Goal: Transaction & Acquisition: Download file/media

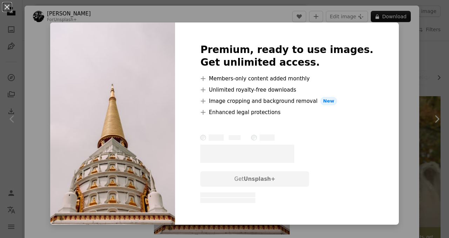
scroll to position [6562, 0]
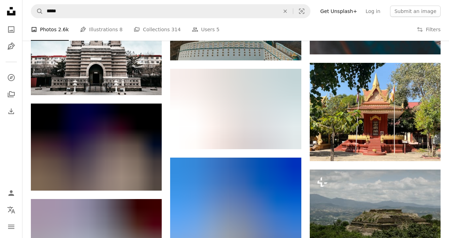
scroll to position [7815, 0]
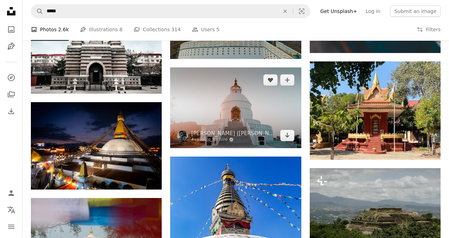
click at [246, 109] on img at bounding box center [235, 107] width 131 height 81
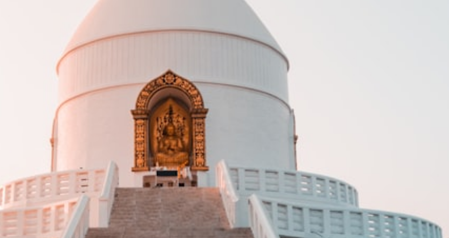
click at [259, 139] on img "Zoom in on this image" at bounding box center [221, 132] width 331 height 203
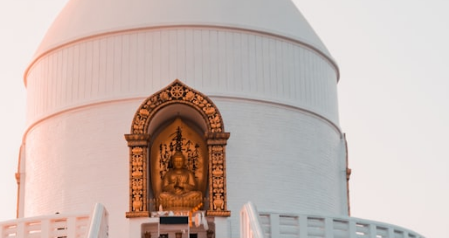
scroll to position [19, 0]
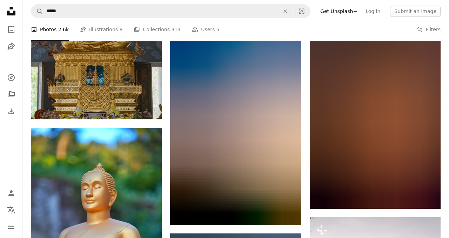
scroll to position [14618, 0]
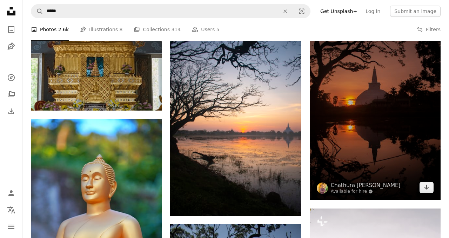
click at [375, 112] on img at bounding box center [375, 102] width 131 height 196
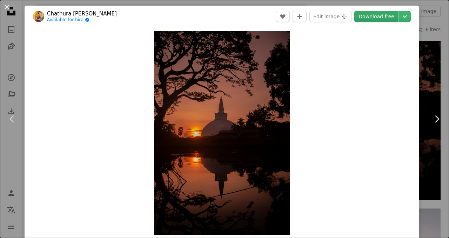
click at [384, 16] on link "Download free" at bounding box center [376, 16] width 44 height 11
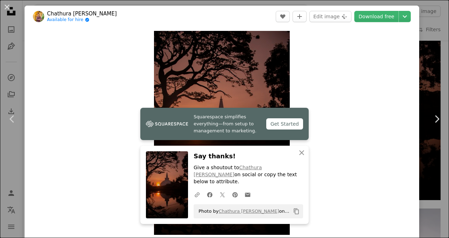
click at [89, 118] on div "Zoom in" at bounding box center [222, 132] width 394 height 211
click at [302, 150] on icon "An X shape" at bounding box center [301, 152] width 8 height 8
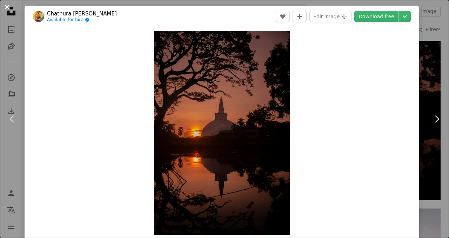
click at [6, 8] on button "An X shape" at bounding box center [7, 7] width 8 height 8
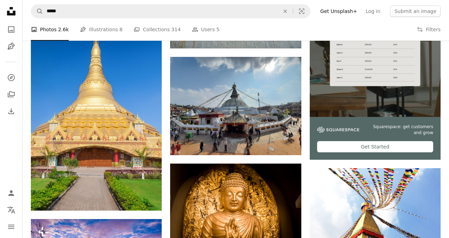
scroll to position [2001, 0]
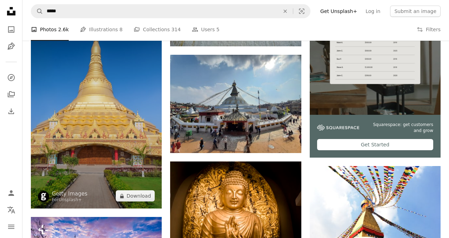
click at [87, 131] on img at bounding box center [96, 110] width 131 height 196
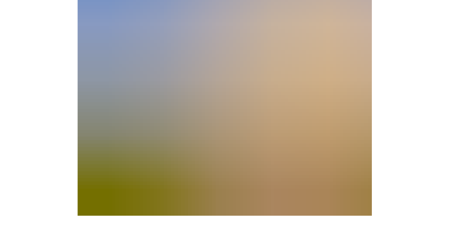
scroll to position [56, 0]
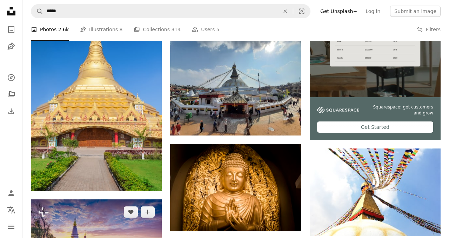
scroll to position [2018, 0]
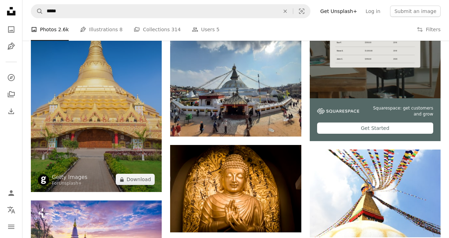
click at [109, 117] on img at bounding box center [96, 93] width 131 height 196
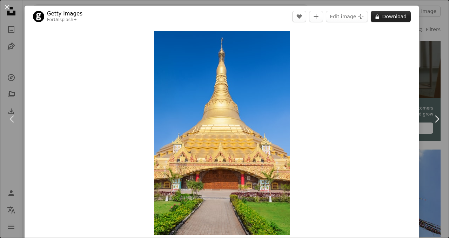
click at [400, 16] on button "A lock Download" at bounding box center [391, 16] width 40 height 11
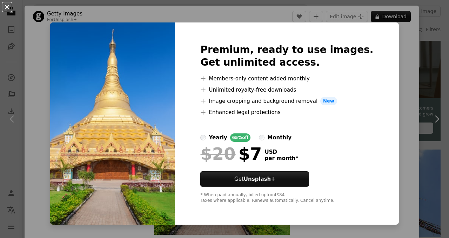
click at [8, 7] on button "An X shape" at bounding box center [7, 7] width 8 height 8
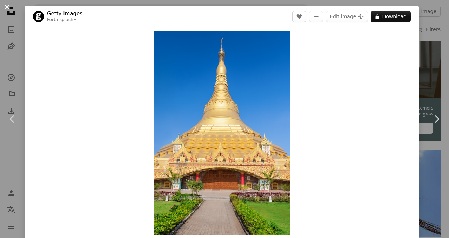
click at [8, 7] on button "An X shape" at bounding box center [7, 7] width 8 height 8
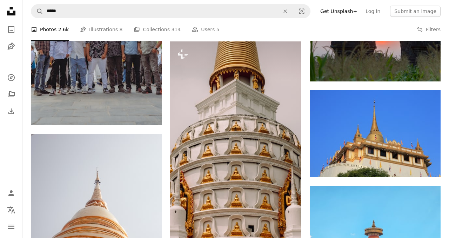
scroll to position [3112, 0]
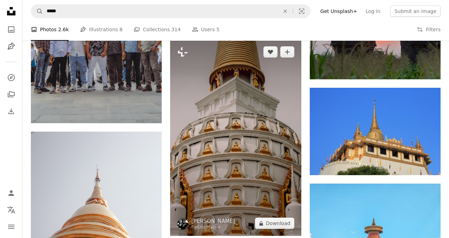
click at [226, 154] on img at bounding box center [235, 137] width 131 height 196
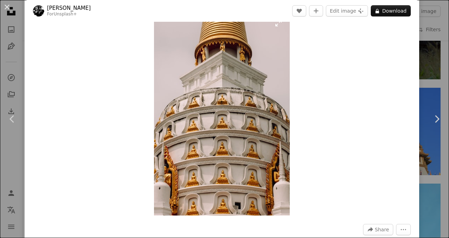
scroll to position [19, 0]
click at [7, 4] on button "An X shape" at bounding box center [7, 7] width 8 height 8
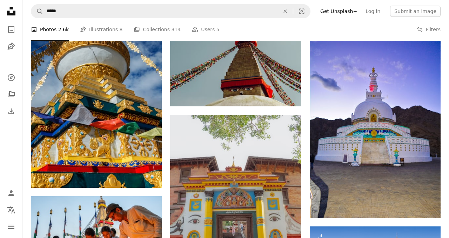
scroll to position [3550, 0]
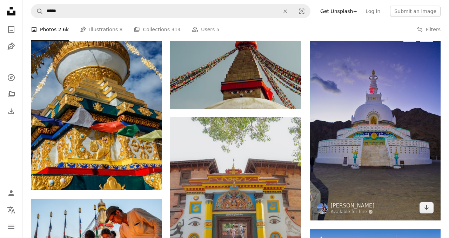
click at [377, 173] on img at bounding box center [375, 122] width 131 height 196
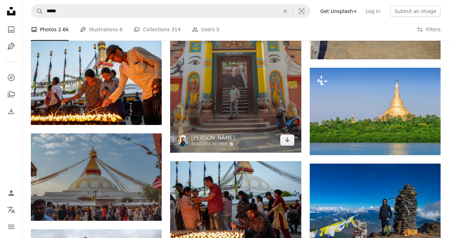
scroll to position [3714, 0]
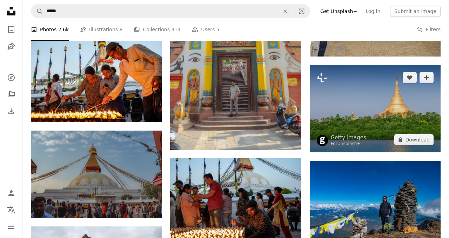
click at [377, 136] on img at bounding box center [375, 108] width 131 height 87
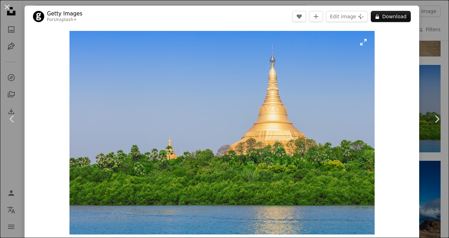
click at [287, 154] on img "Zoom in on this image" at bounding box center [221, 132] width 305 height 203
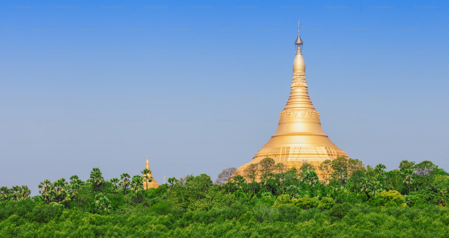
scroll to position [31, 0]
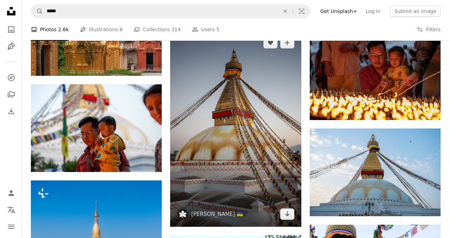
scroll to position [4035, 0]
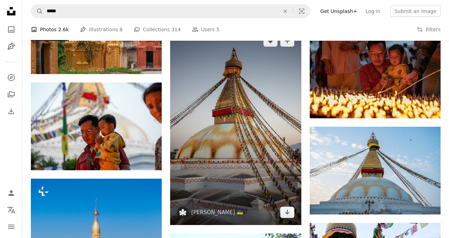
click at [232, 152] on img at bounding box center [235, 126] width 131 height 196
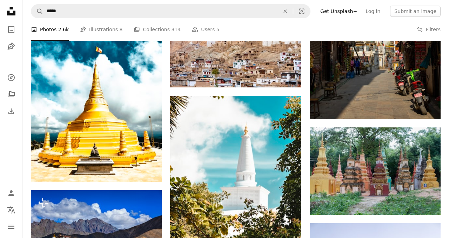
scroll to position [5488, 0]
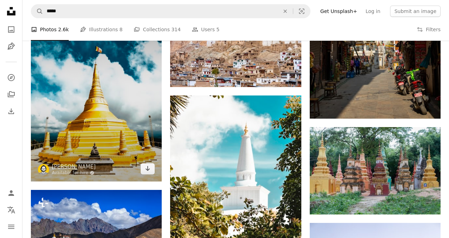
click at [96, 150] on img at bounding box center [96, 94] width 131 height 174
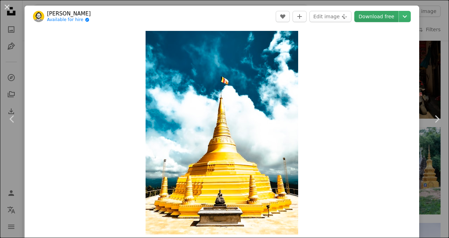
click at [390, 14] on link "Download free" at bounding box center [376, 16] width 44 height 11
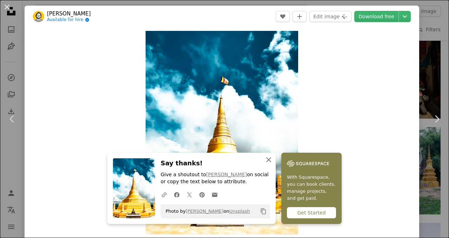
click at [269, 158] on icon "An X shape" at bounding box center [268, 159] width 8 height 8
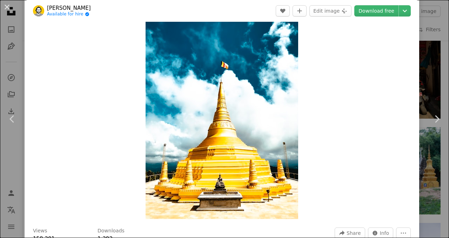
scroll to position [11, 0]
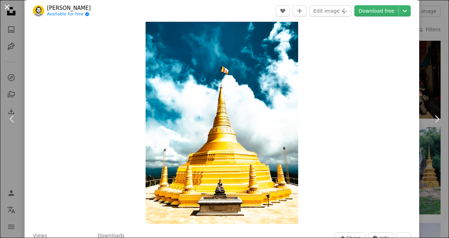
click at [7, 9] on button "An X shape" at bounding box center [7, 7] width 8 height 8
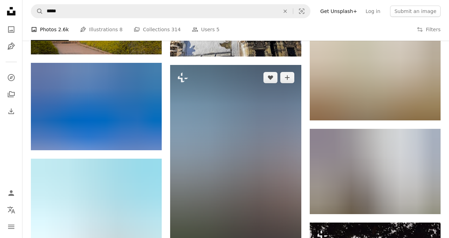
scroll to position [8043, 0]
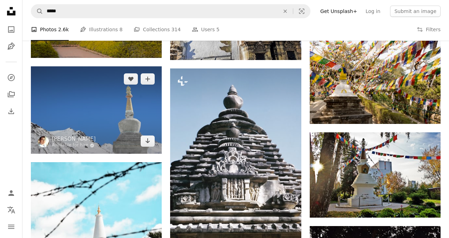
click at [99, 114] on img at bounding box center [96, 109] width 131 height 87
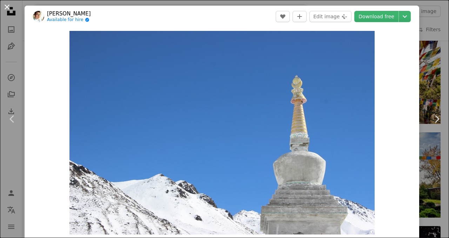
click at [7, 6] on button "An X shape" at bounding box center [7, 7] width 8 height 8
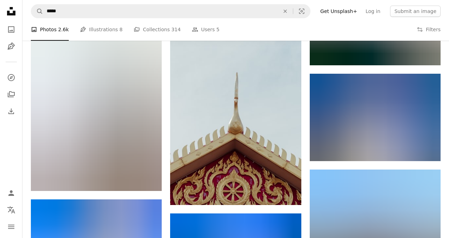
scroll to position [10664, 0]
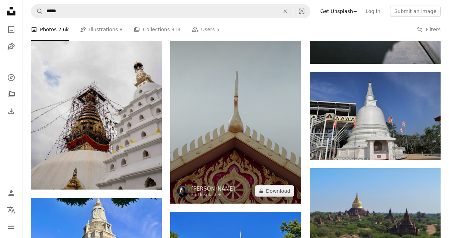
click at [220, 170] on img at bounding box center [235, 105] width 131 height 196
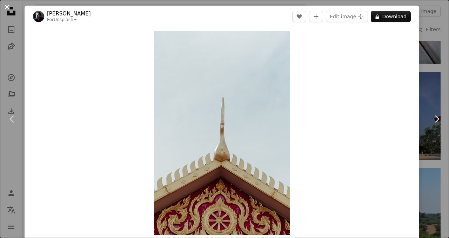
click at [6, 7] on button "An X shape" at bounding box center [7, 7] width 8 height 8
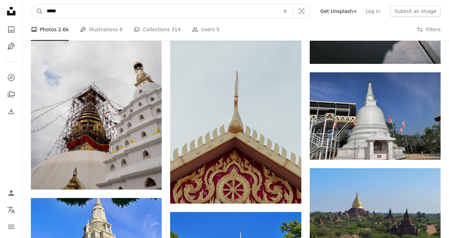
click at [107, 14] on input "*****" at bounding box center [160, 11] width 234 height 13
type input "*******"
click button "A magnifying glass" at bounding box center [37, 11] width 12 height 13
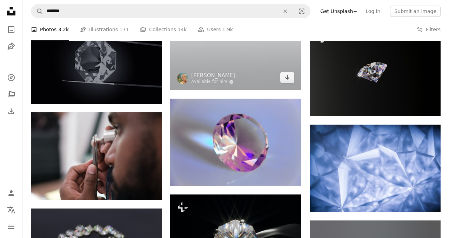
scroll to position [655, 0]
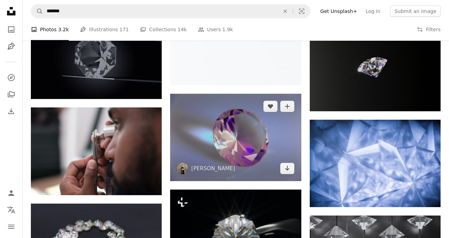
click at [237, 133] on img at bounding box center [235, 137] width 131 height 87
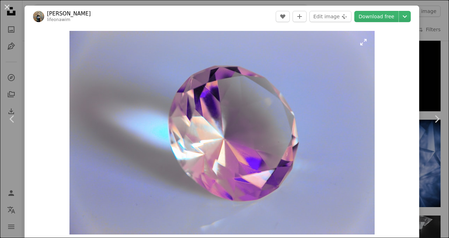
click at [256, 109] on img "Zoom in on this image" at bounding box center [221, 132] width 305 height 203
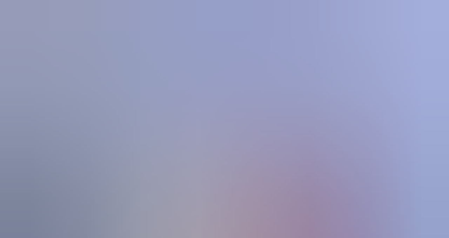
scroll to position [31, 0]
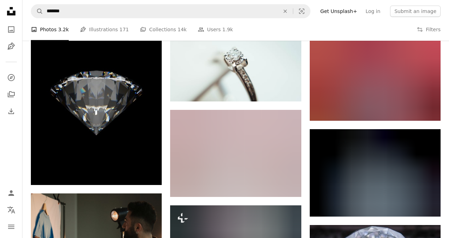
scroll to position [936, 0]
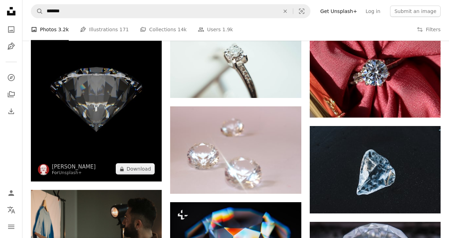
click at [101, 108] on img at bounding box center [96, 100] width 131 height 164
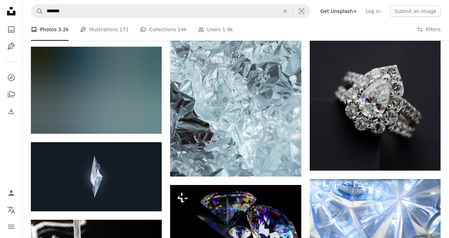
scroll to position [1600, 0]
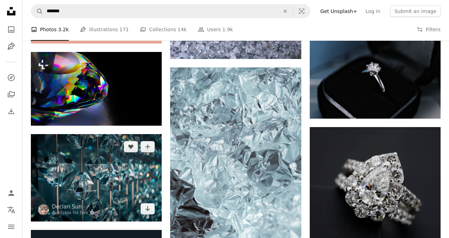
click at [100, 201] on img at bounding box center [96, 177] width 131 height 87
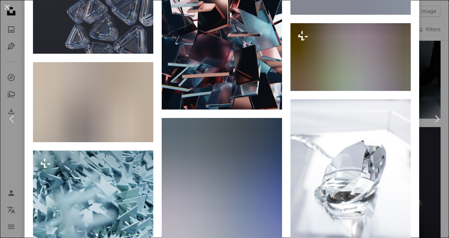
scroll to position [2360, 0]
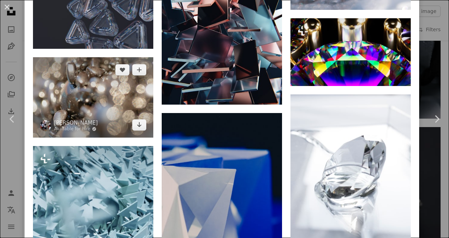
click at [81, 137] on img at bounding box center [93, 97] width 120 height 80
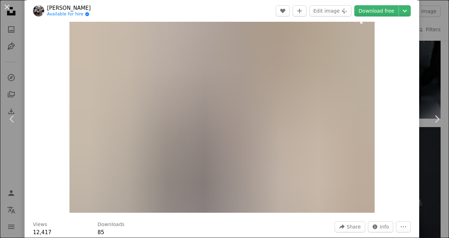
scroll to position [24, 0]
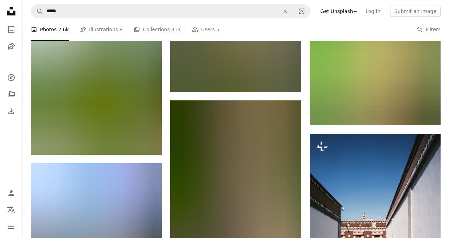
scroll to position [10223, 0]
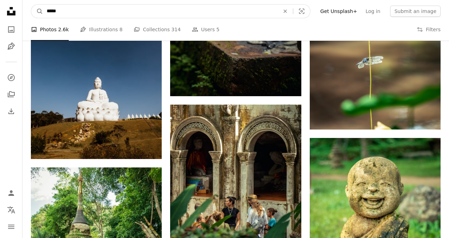
click at [87, 10] on input "*****" at bounding box center [160, 11] width 234 height 13
type input "*"
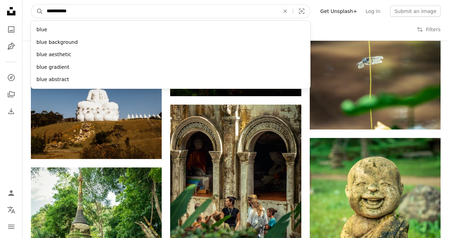
type input "**********"
click button "A magnifying glass" at bounding box center [37, 11] width 12 height 13
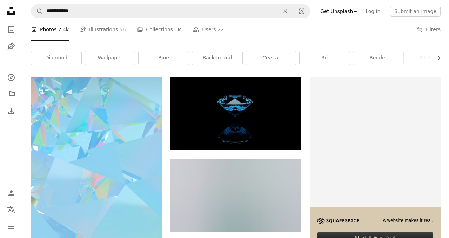
scroll to position [25, 0]
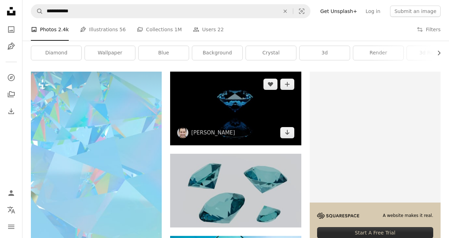
click at [216, 115] on img at bounding box center [235, 109] width 131 height 74
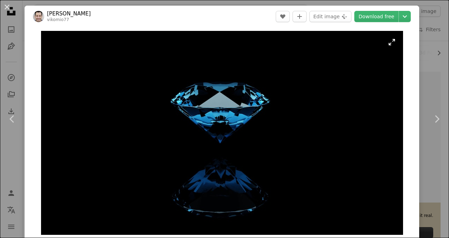
click at [229, 129] on img "Zoom in on this image" at bounding box center [222, 133] width 362 height 204
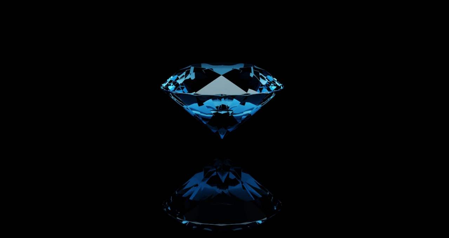
scroll to position [7, 0]
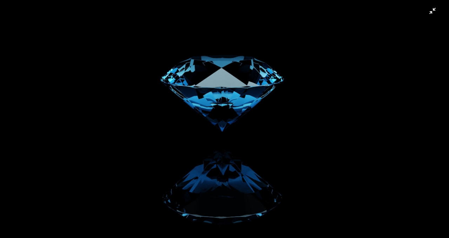
click at [332, 52] on img "Zoom out on this image" at bounding box center [225, 118] width 450 height 253
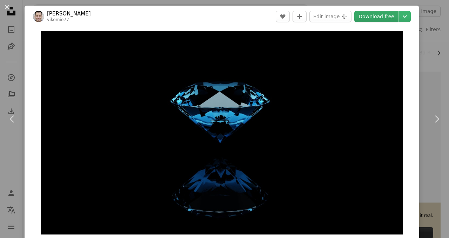
click at [381, 19] on link "Download free" at bounding box center [376, 16] width 44 height 11
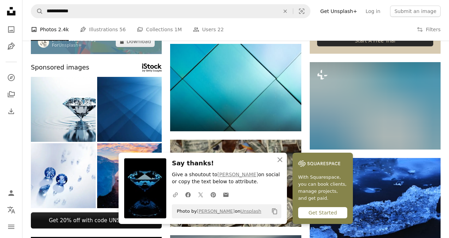
scroll to position [218, 0]
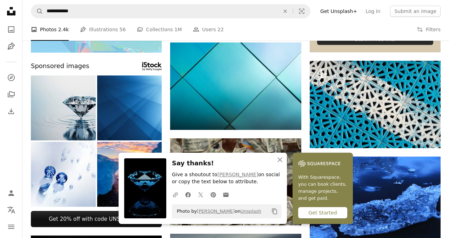
click at [70, 109] on img at bounding box center [63, 107] width 65 height 65
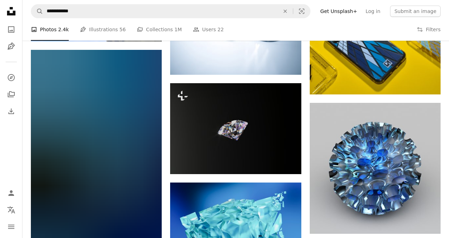
scroll to position [4591, 0]
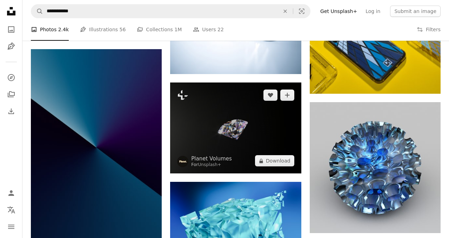
click at [201, 129] on img at bounding box center [235, 127] width 131 height 91
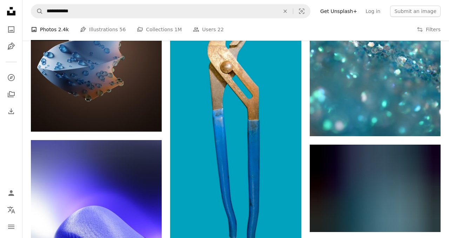
scroll to position [12138, 0]
